Goal: Information Seeking & Learning: Find specific fact

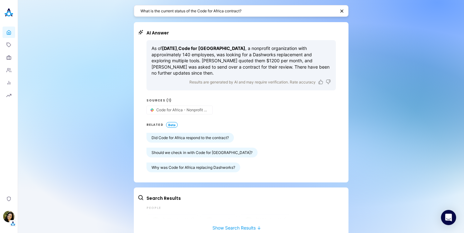
click at [195, 12] on textarea "What is the current status of the Code for Africa contract?" at bounding box center [238, 11] width 195 height 6
paste textarea "search v2 confluence page"
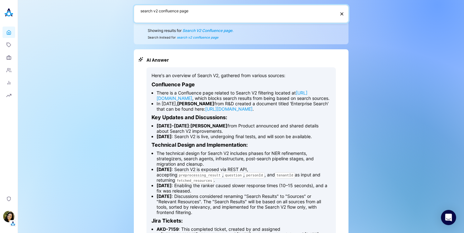
click at [171, 10] on textarea "search v2 confluence page" at bounding box center [238, 14] width 195 height 12
paste textarea ""find the answer v2 documentation in confluence ""
click at [142, 8] on textarea ""find the answer v2 documentation in confluence" at bounding box center [238, 14] width 194 height 12
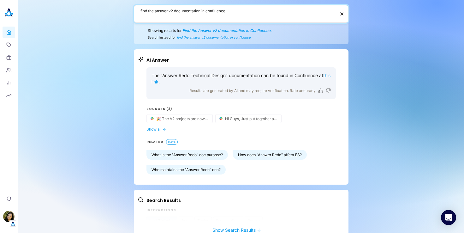
click at [213, 10] on textarea "find the answer v2 documentation in confluence" at bounding box center [238, 14] width 195 height 12
paste textarea ""summarize the autonomous people spec ""
click at [141, 9] on textarea ""summarize the autonomous people spec" at bounding box center [238, 14] width 194 height 12
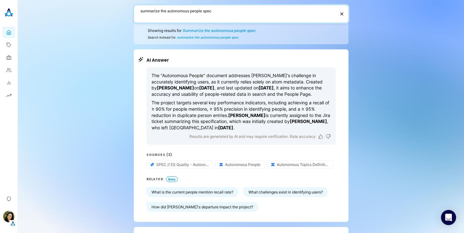
click at [213, 11] on textarea "summarize the autonomous people spec" at bounding box center [238, 14] width 195 height 12
paste textarea ""autonomous people ""
click at [141, 9] on textarea ""autonomous people" at bounding box center [238, 14] width 194 height 12
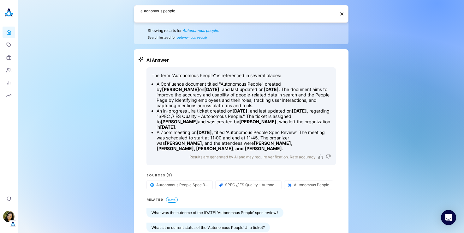
click at [191, 12] on textarea "autonomous people" at bounding box center [238, 14] width 195 height 12
paste textarea ""roadmap slides ""
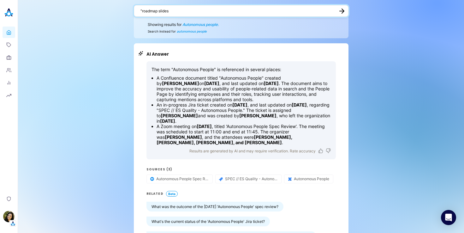
click at [142, 10] on textarea ""roadmap slides" at bounding box center [238, 11] width 194 height 6
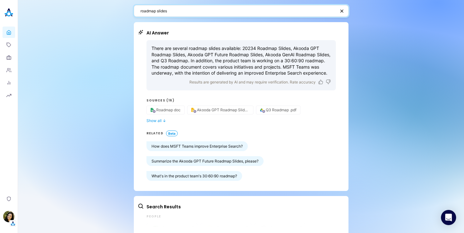
click at [162, 12] on textarea "roadmap slides" at bounding box center [238, 11] width 195 height 6
type textarea "shaddow mode"
